Goal: Task Accomplishment & Management: Use online tool/utility

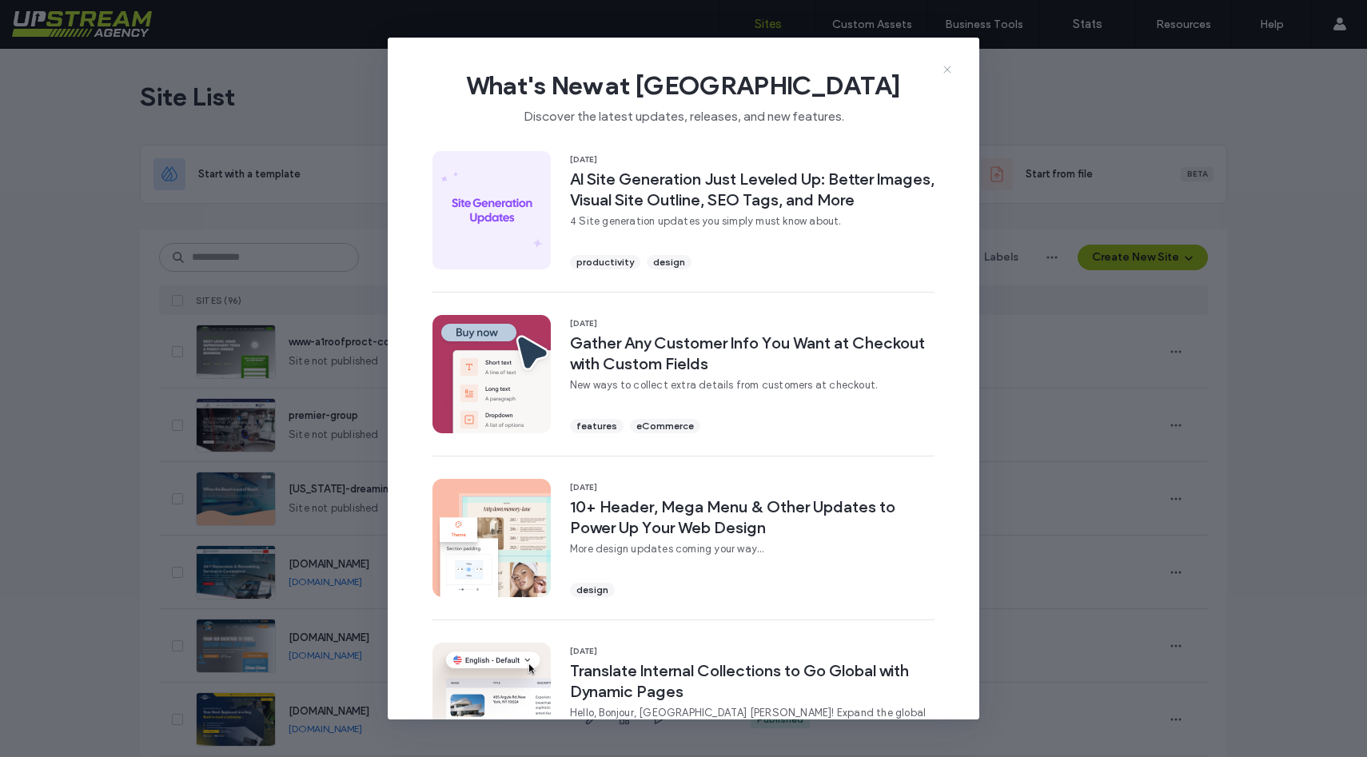
click at [946, 67] on icon at bounding box center [947, 69] width 13 height 13
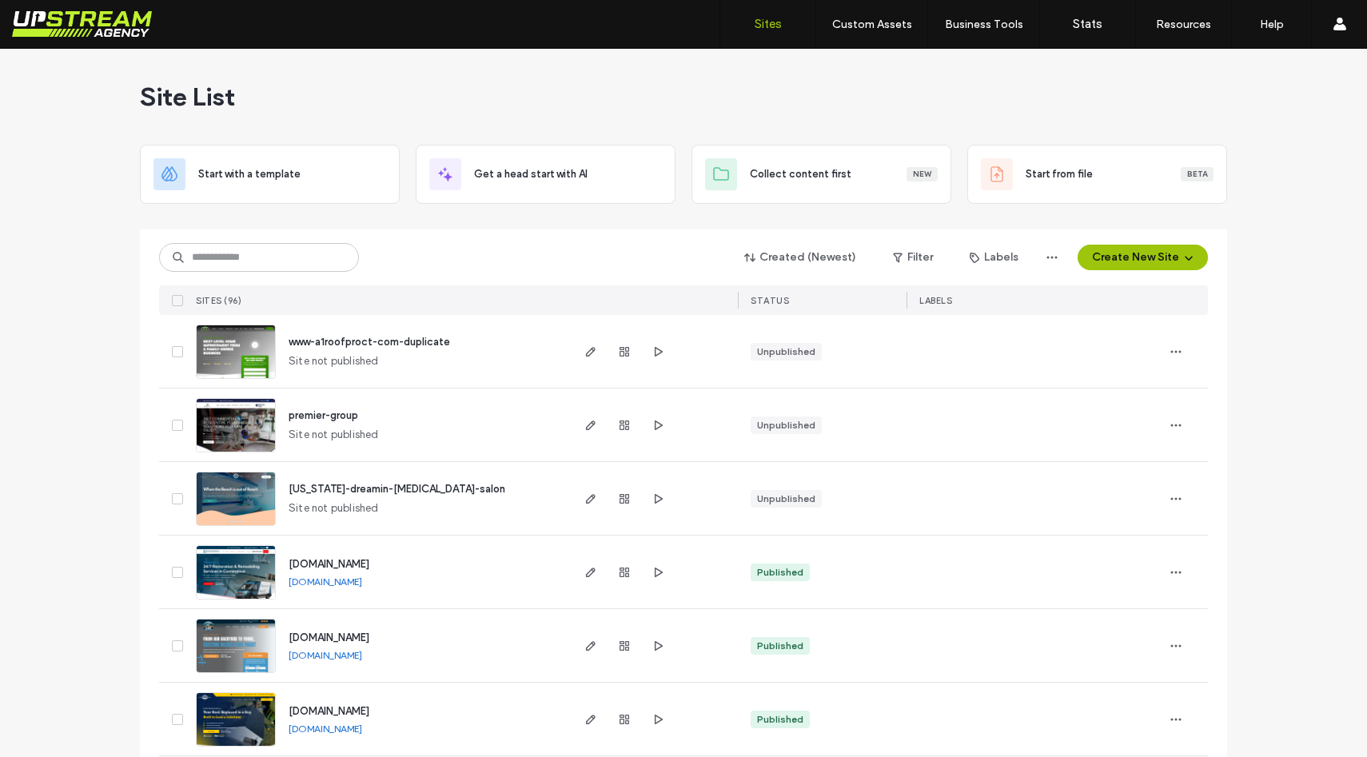
click at [374, 492] on span "california-dreamin-tanning-salon" at bounding box center [397, 489] width 217 height 12
click at [1121, 252] on button "Create New Site" at bounding box center [1143, 258] width 130 height 26
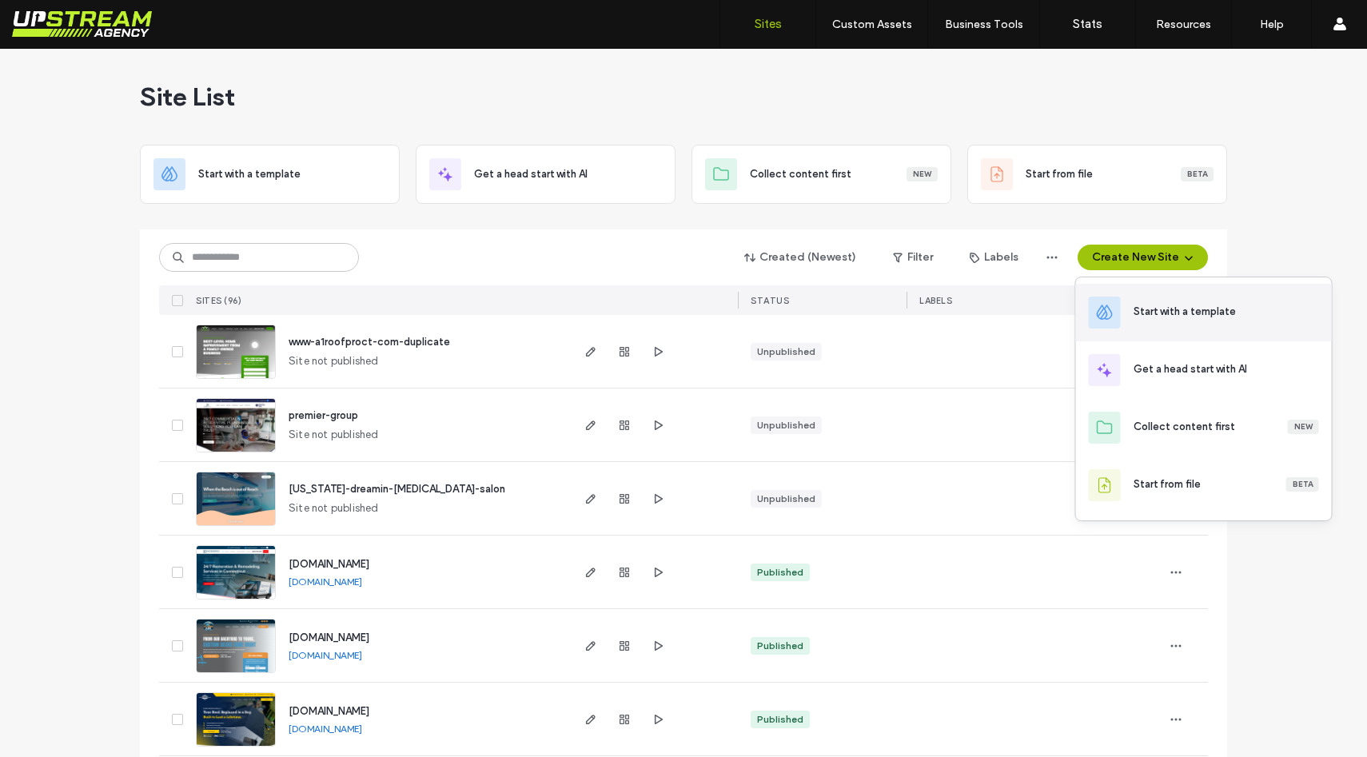
click at [1127, 321] on div "Start with a template" at bounding box center [1204, 313] width 256 height 58
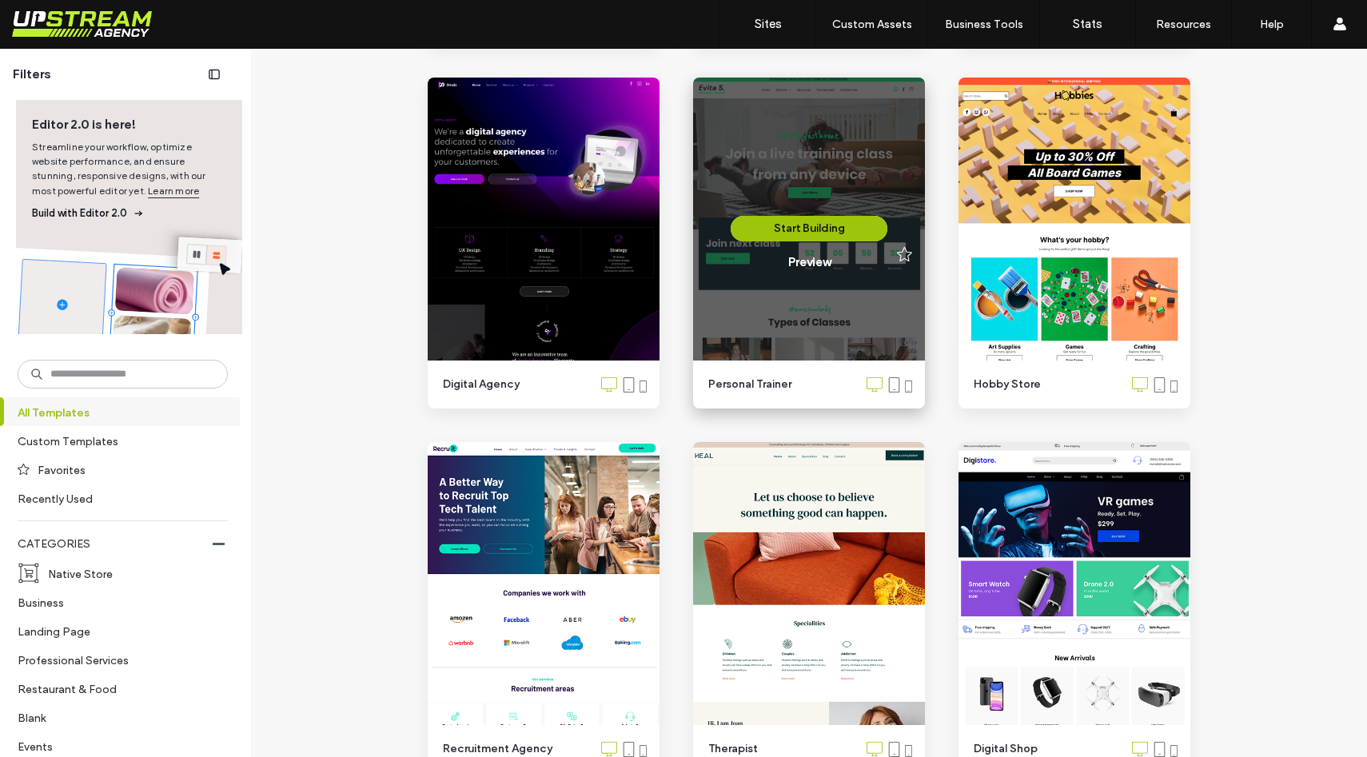
scroll to position [4809, 0]
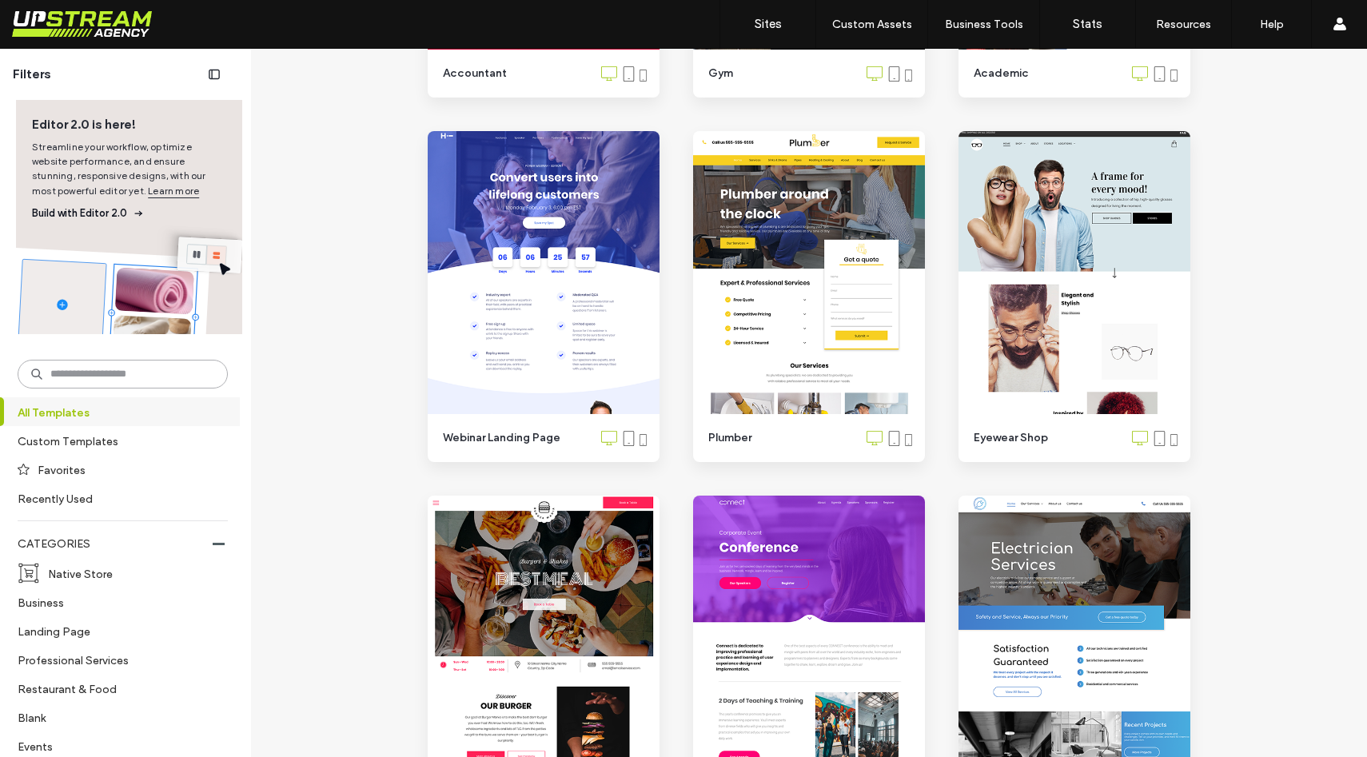
click at [190, 361] on input at bounding box center [123, 374] width 210 height 29
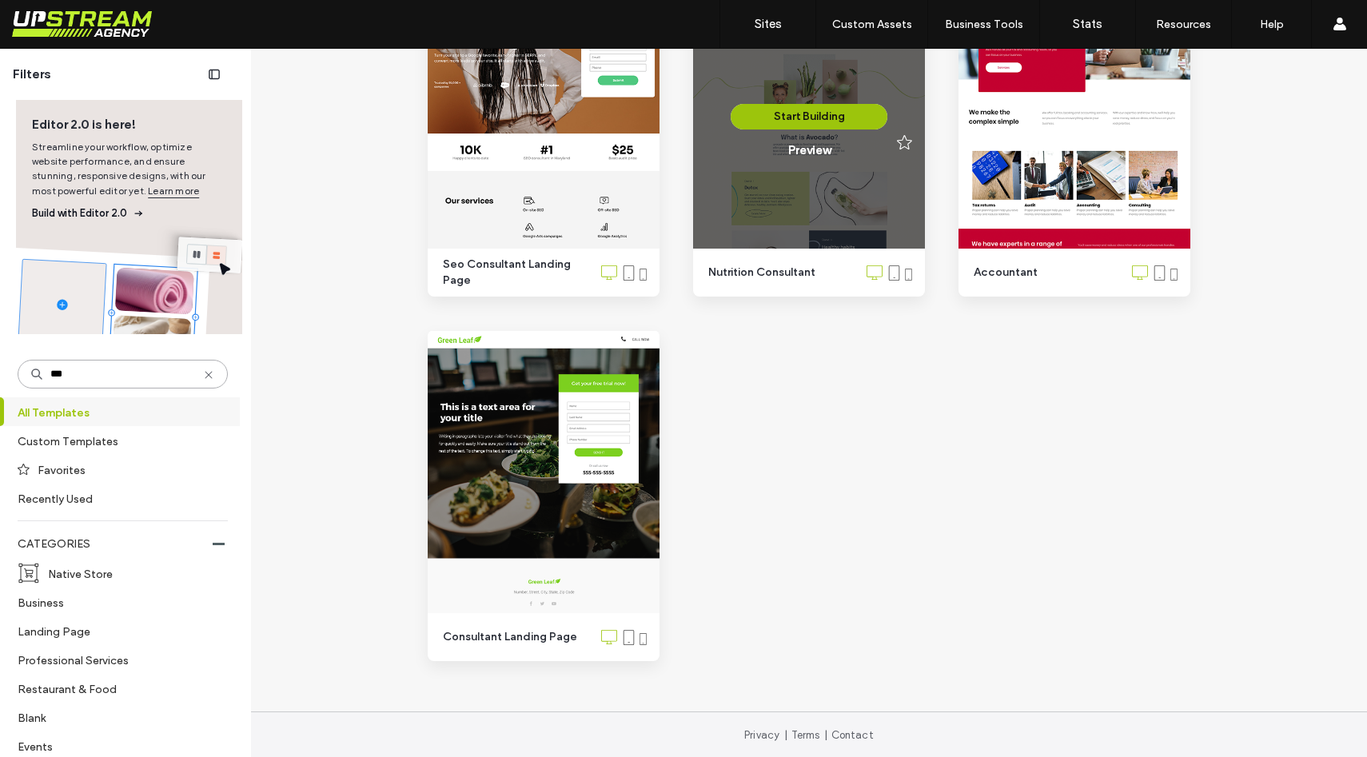
scroll to position [0, 0]
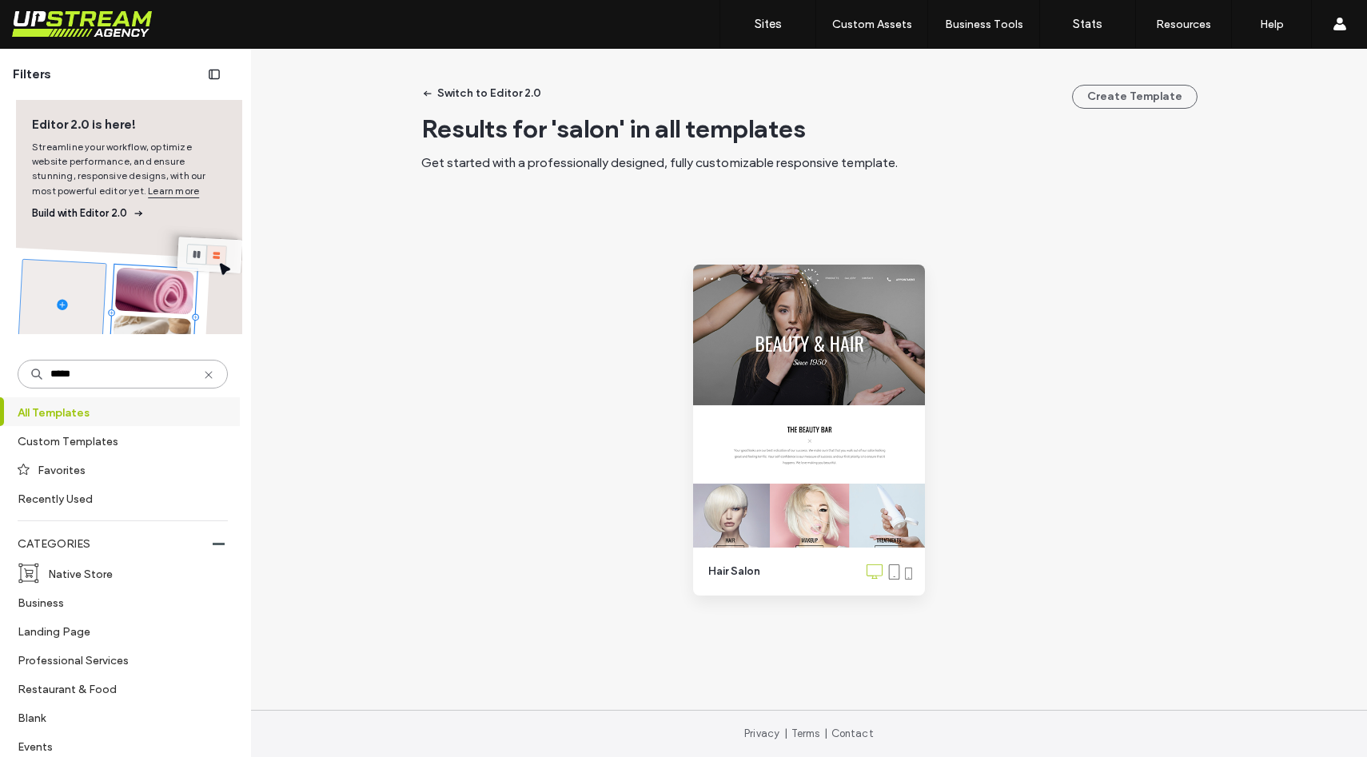
click at [206, 368] on input "*****" at bounding box center [123, 374] width 210 height 29
type input "*****"
click at [202, 375] on icon at bounding box center [208, 375] width 13 height 13
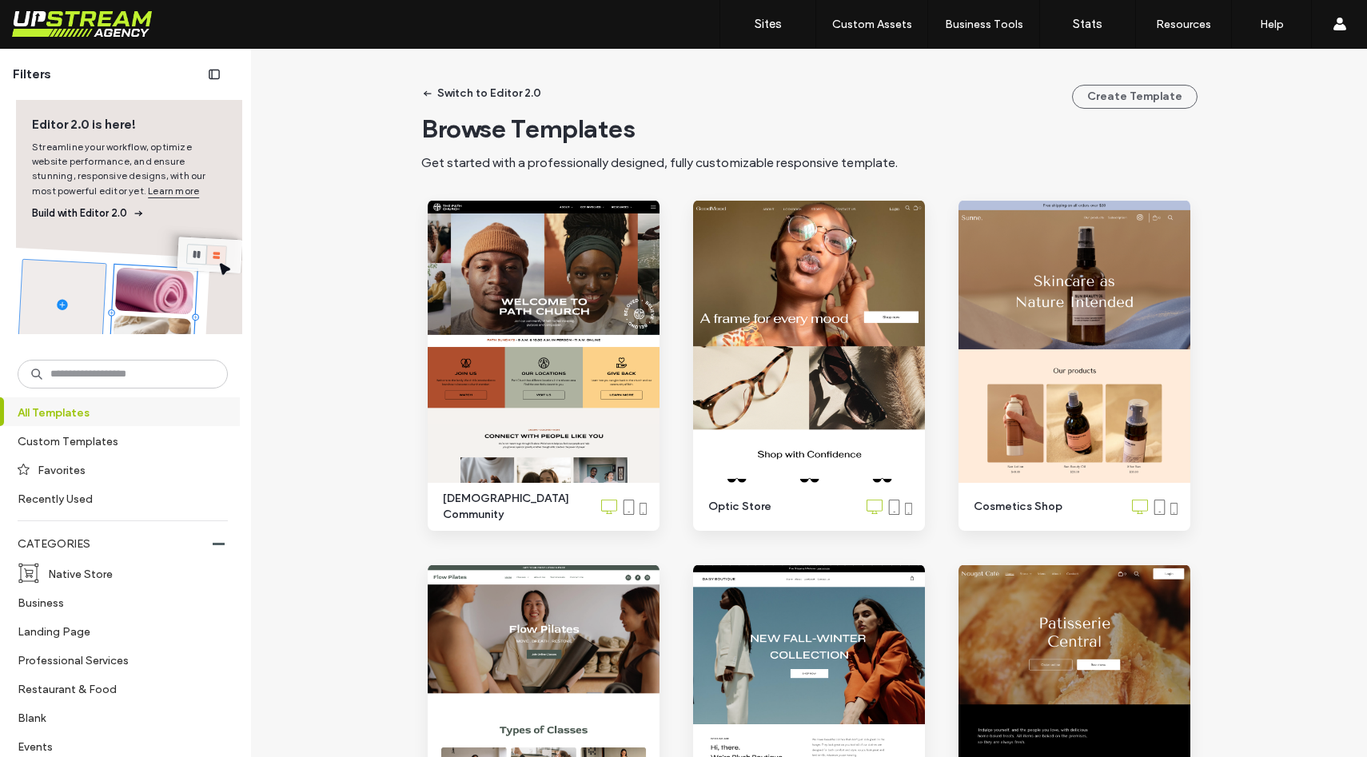
click at [150, 22] on div at bounding box center [103, 24] width 182 height 26
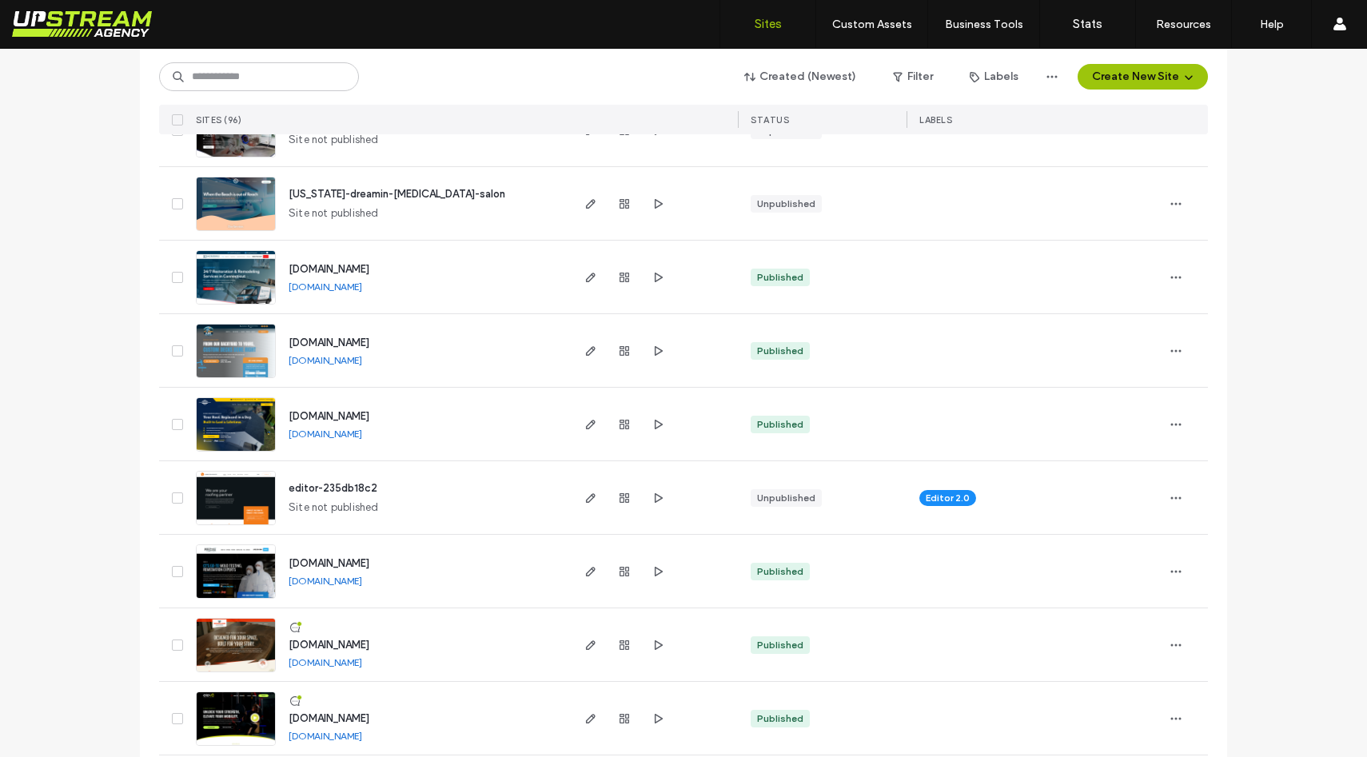
scroll to position [621, 0]
